Goal: Navigation & Orientation: Find specific page/section

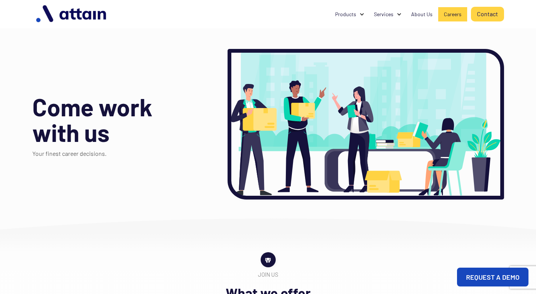
click at [453, 14] on div "Careers" at bounding box center [453, 15] width 18 height 8
click at [456, 13] on div "Careers" at bounding box center [453, 15] width 18 height 8
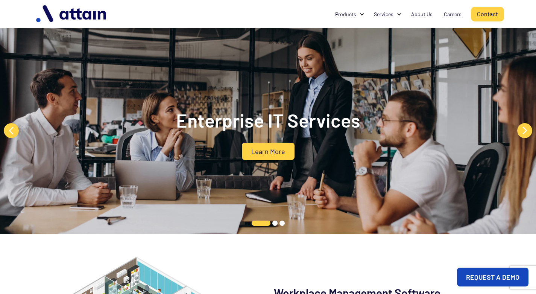
click at [232, 8] on div "Products Tango Reserve Tango Visitor Tango Energy & Sustainability by WatchWire…" at bounding box center [267, 14] width 471 height 28
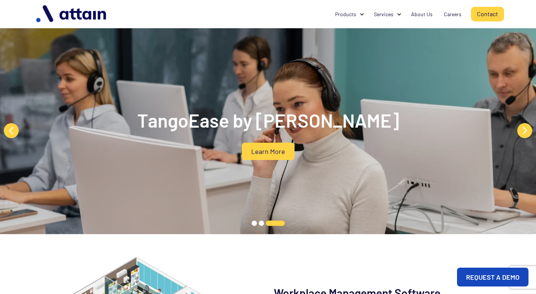
click at [338, 60] on div "TangoEase by Attain Learn More Enterprise IT Services Learn More Shared Service…" at bounding box center [268, 130] width 3750 height 207
